Goal: Task Accomplishment & Management: Manage account settings

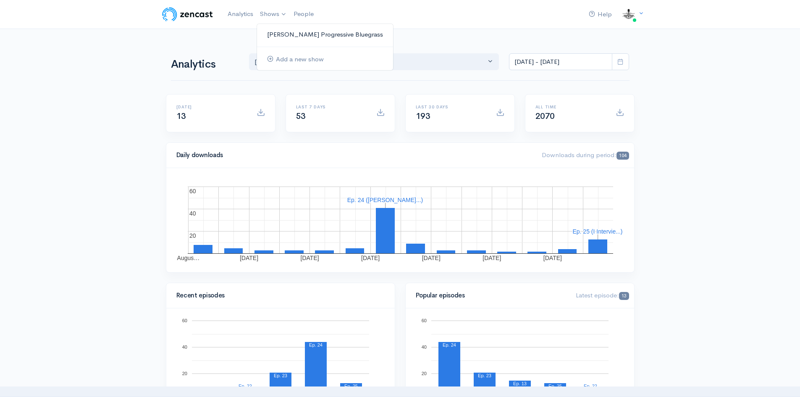
click at [301, 36] on link "[PERSON_NAME] Progressive Bluegrass" at bounding box center [325, 34] width 136 height 15
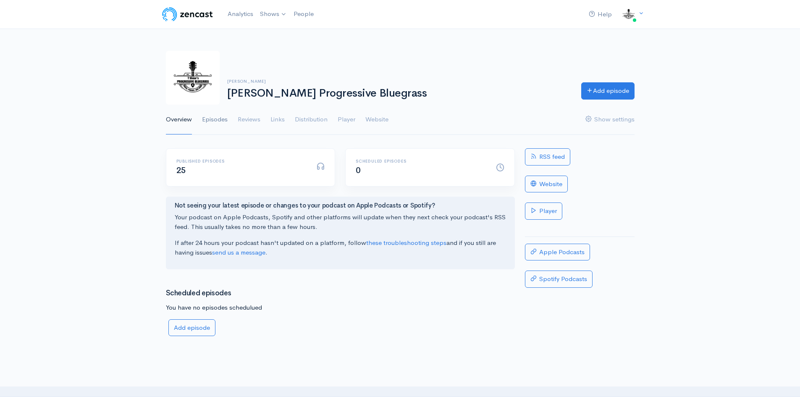
click at [222, 119] on link "Episodes" at bounding box center [215, 120] width 26 height 30
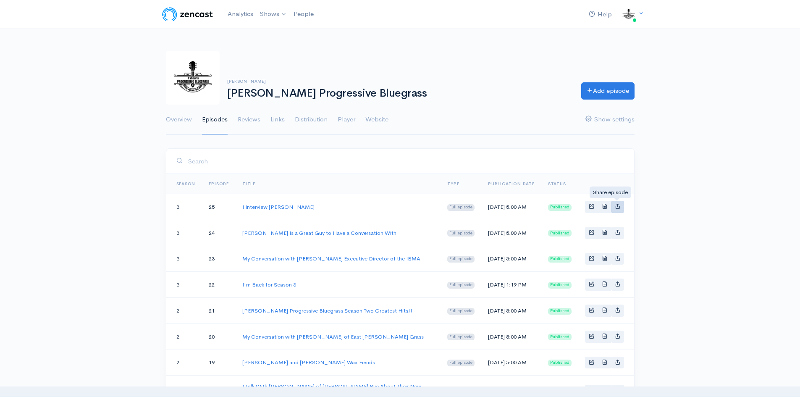
click at [622, 208] on link "Basic example" at bounding box center [617, 207] width 13 height 12
type input "[URL][DOMAIN_NAME][PERSON_NAME][PERSON_NAME]"
type input "[URL][DOMAIN_NAME][PERSON_NAME]"
type input "<iframe src='[URL][DOMAIN_NAME]' width='100%' height='190' frameborder='0' scro…"
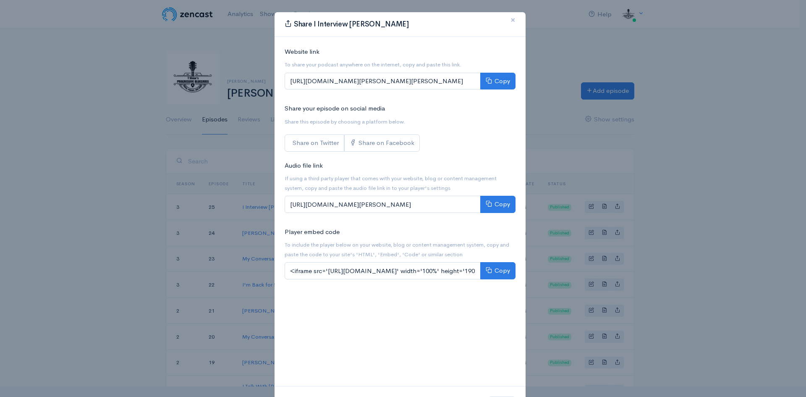
click at [511, 20] on span "×" at bounding box center [513, 20] width 5 height 12
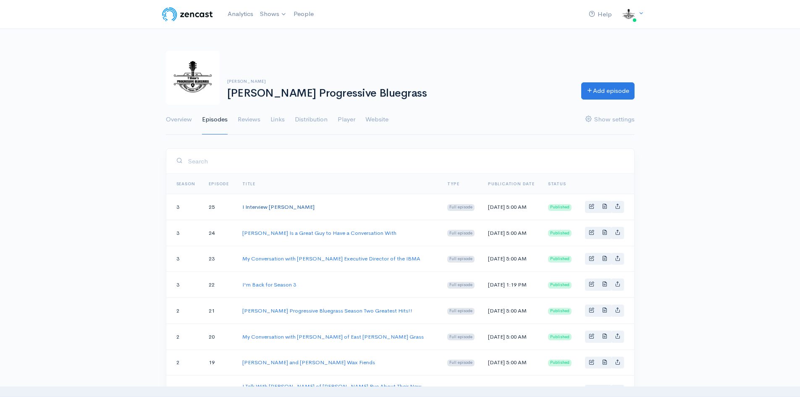
click at [278, 205] on link "I Interview [PERSON_NAME]" at bounding box center [278, 206] width 72 height 7
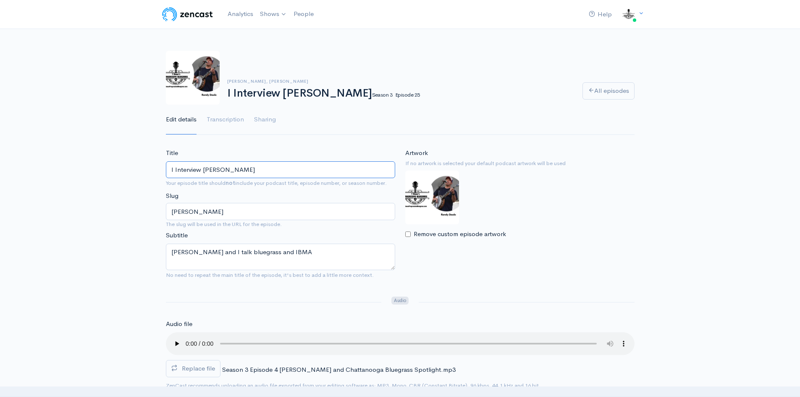
drag, startPoint x: 256, startPoint y: 167, endPoint x: 150, endPoint y: 194, distance: 109.8
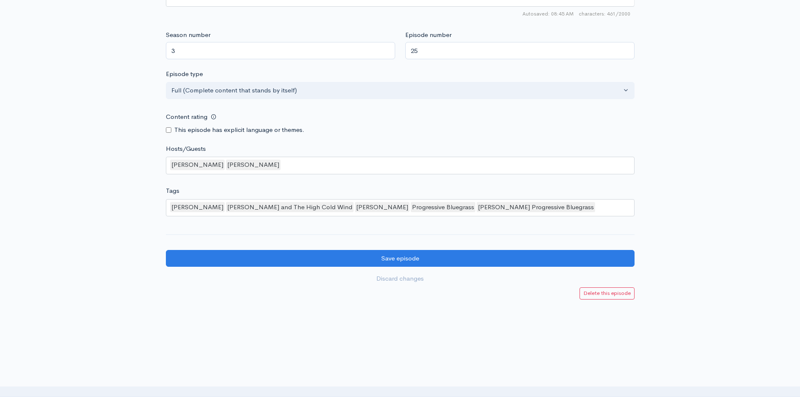
scroll to position [678, 0]
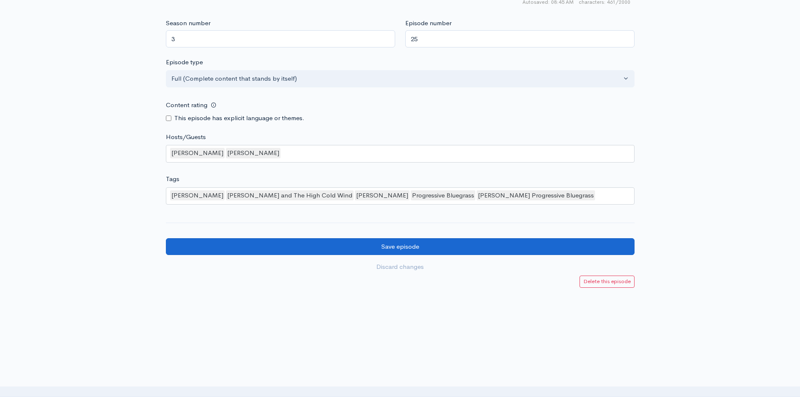
type input "My Conversation with [PERSON_NAME]"
click at [399, 246] on input "Save episode" at bounding box center [400, 246] width 469 height 17
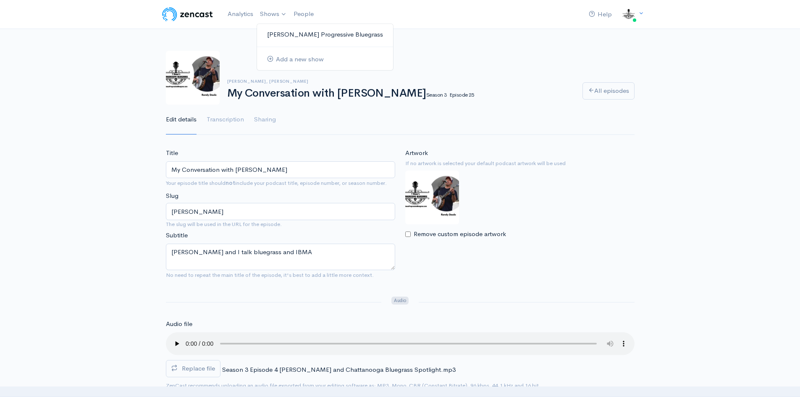
click at [294, 33] on link "[PERSON_NAME] Progressive Bluegrass" at bounding box center [325, 34] width 136 height 15
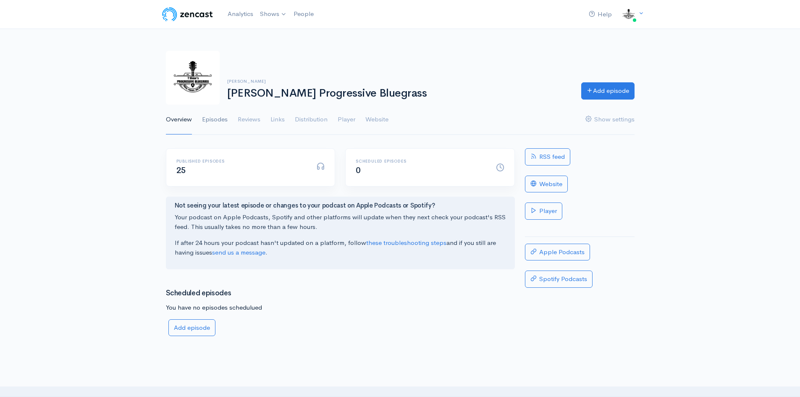
click at [219, 120] on link "Episodes" at bounding box center [215, 120] width 26 height 30
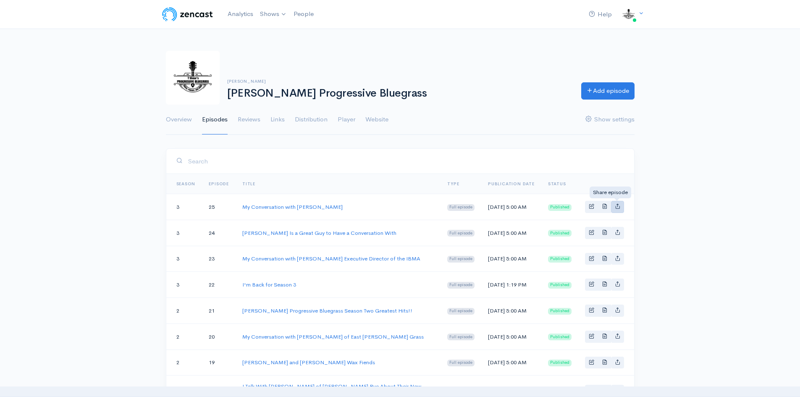
click at [618, 207] on icon "Basic example" at bounding box center [617, 205] width 5 height 5
type input "[URL][DOMAIN_NAME][PERSON_NAME][PERSON_NAME]"
type input "[URL][DOMAIN_NAME][PERSON_NAME]"
type input "<iframe src='[URL][DOMAIN_NAME]' width='100%' height='190' frameborder='0' scro…"
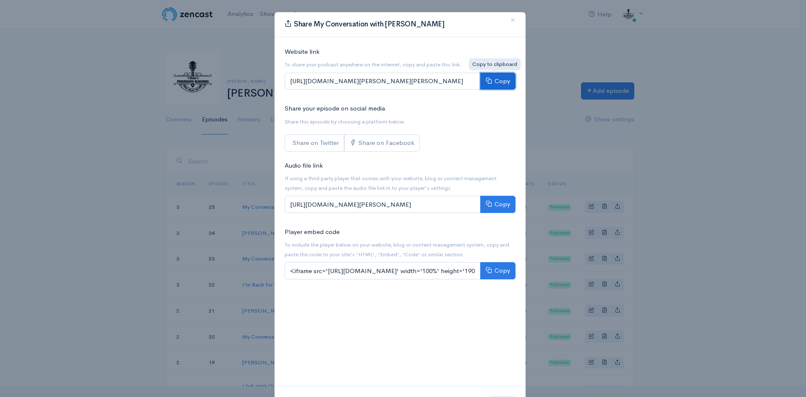
click at [501, 83] on button "Copy" at bounding box center [497, 81] width 35 height 17
click at [515, 18] on button "×" at bounding box center [513, 20] width 25 height 23
